Goal: Task Accomplishment & Management: Manage account settings

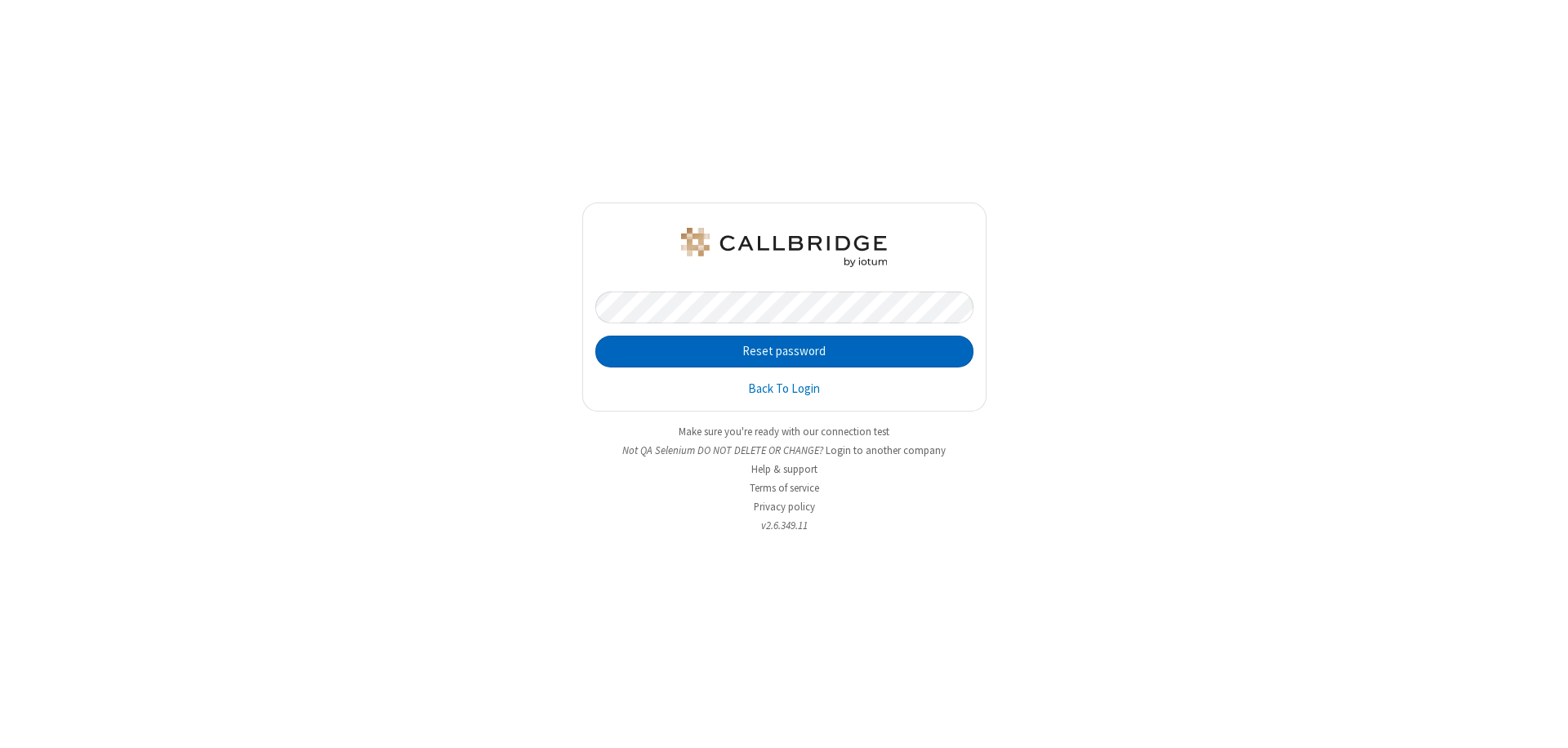
click at [784, 351] on button "Reset password" at bounding box center [784, 351] width 378 height 32
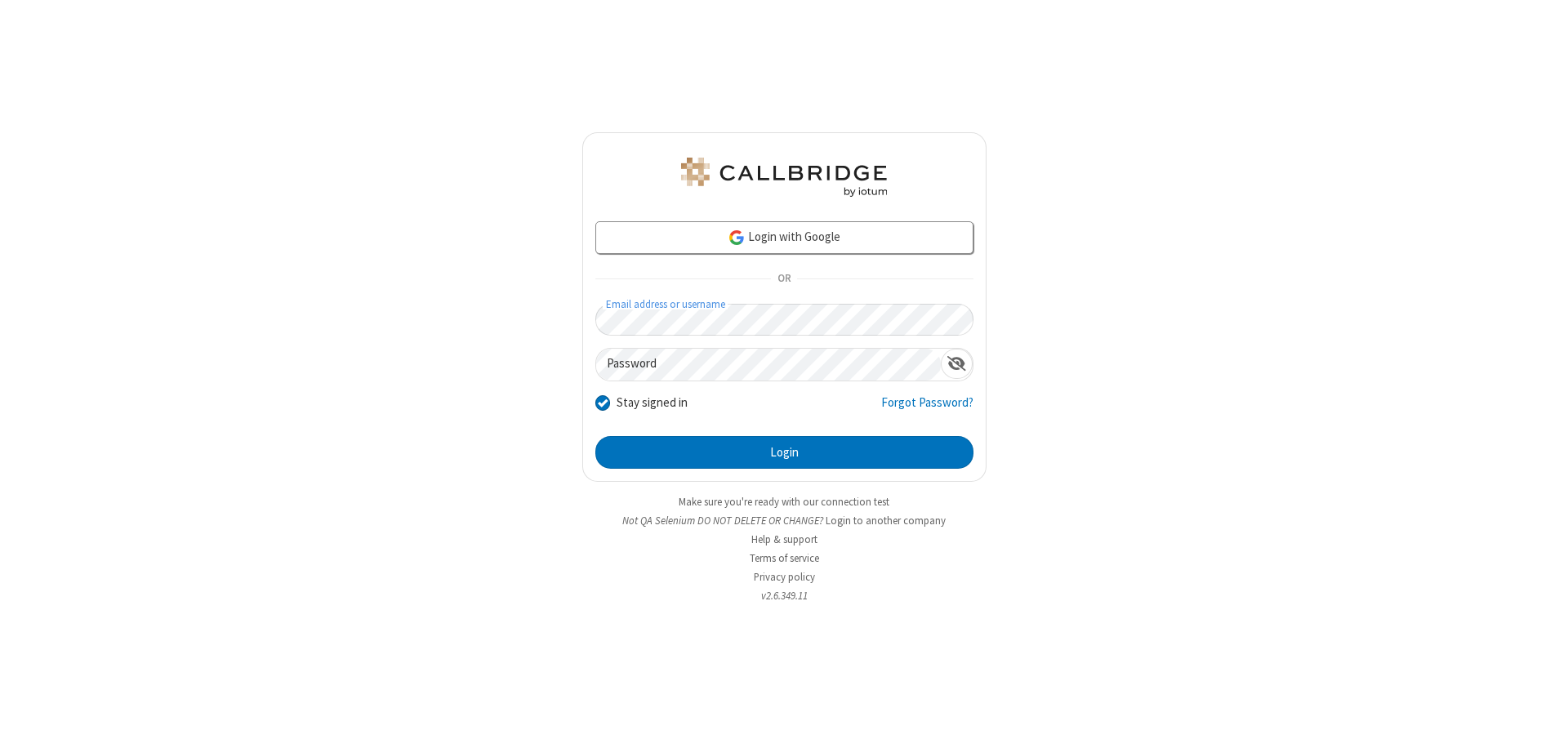
click at [602, 402] on input "Stay signed in" at bounding box center [603, 402] width 16 height 17
checkbox input "false"
click at [784, 452] on button "Login" at bounding box center [784, 452] width 378 height 32
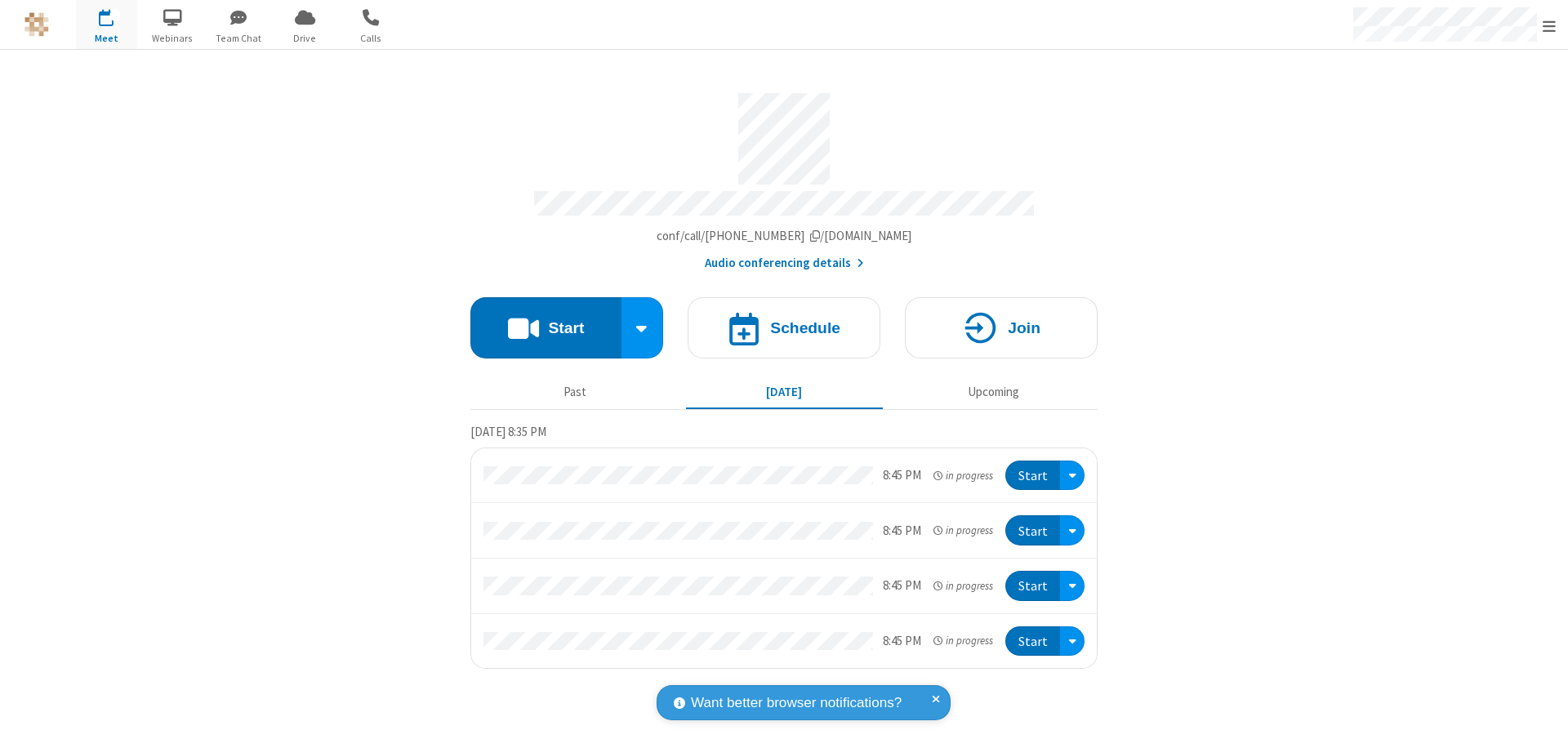
click at [1549, 24] on span "Open menu" at bounding box center [1549, 26] width 13 height 17
